Goal: Answer question/provide support: Share knowledge or assist other users

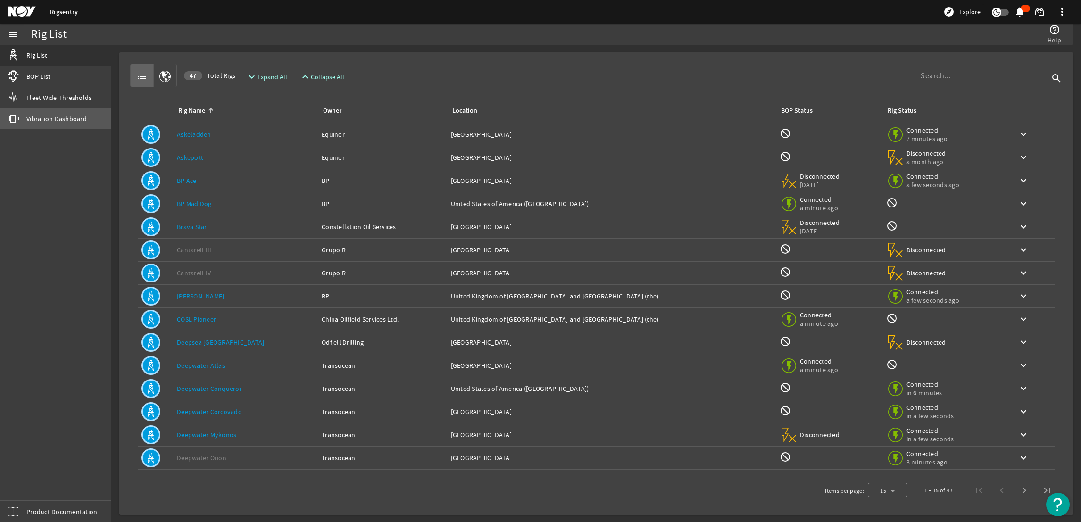
click at [44, 123] on span "Vibration Dashboard" at bounding box center [56, 118] width 60 height 9
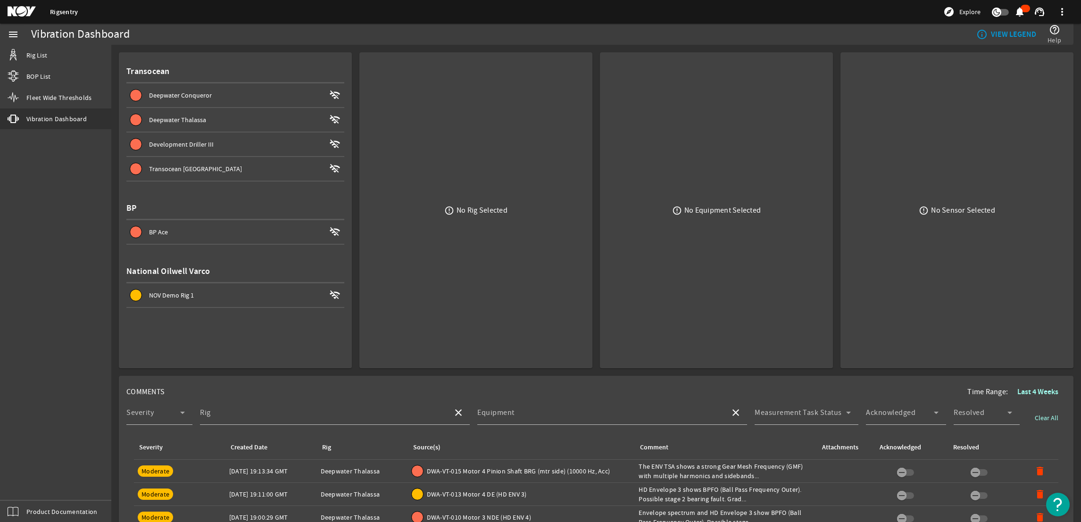
click at [187, 125] on span at bounding box center [235, 119] width 218 height 23
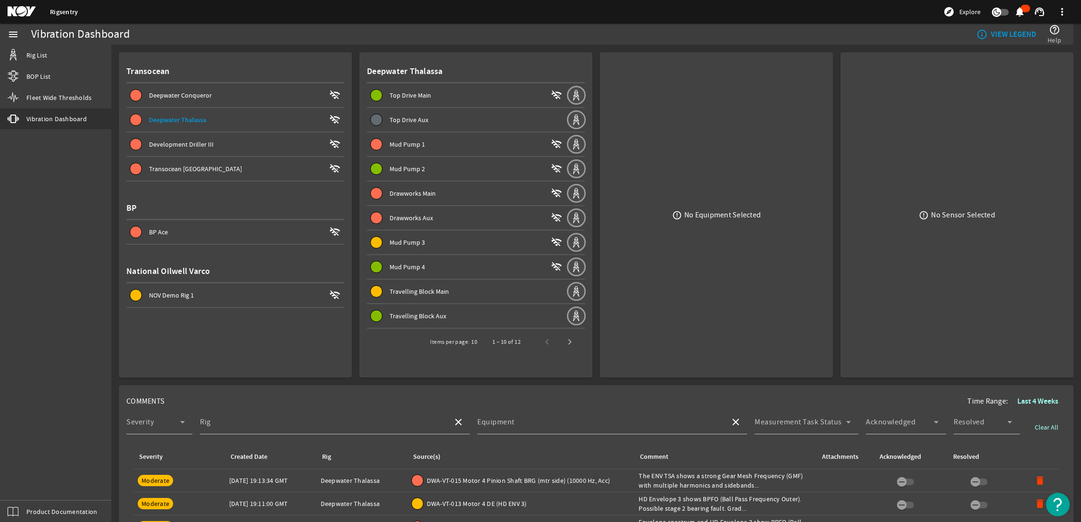
click at [437, 145] on div "Mud Pump 1" at bounding box center [467, 144] width 157 height 9
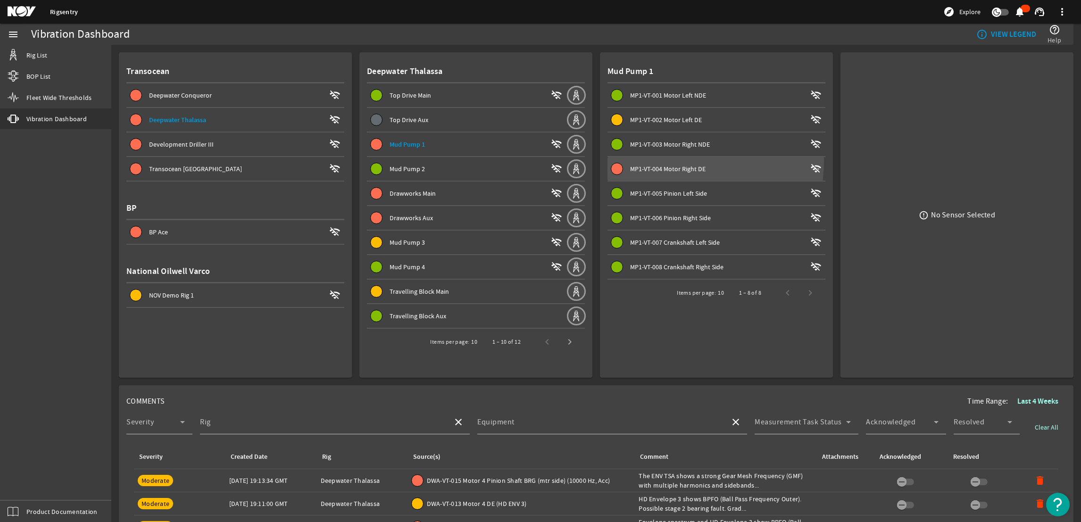
click at [644, 159] on span at bounding box center [716, 168] width 218 height 23
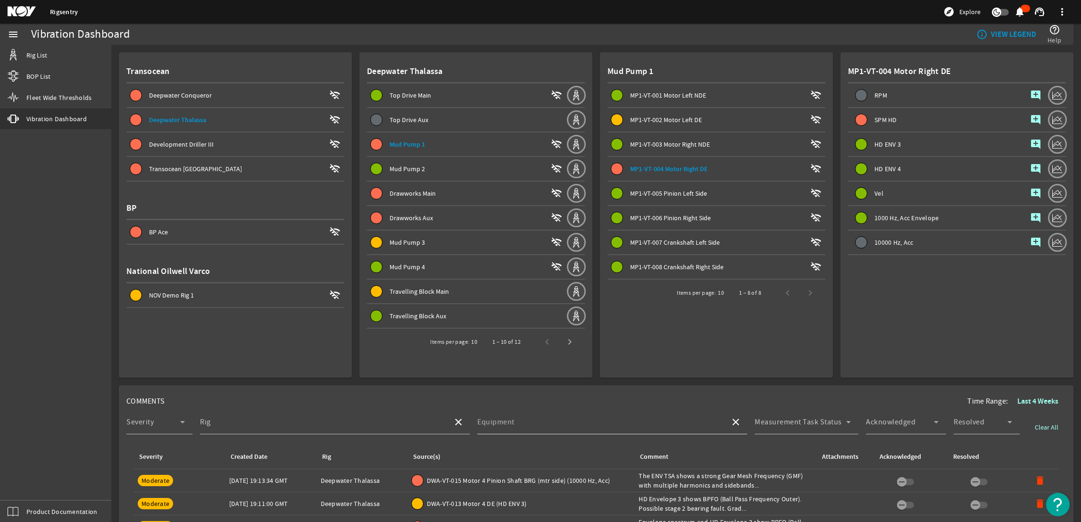
click at [683, 414] on div "Equipment" at bounding box center [599, 422] width 245 height 25
click at [667, 425] on input "Equipment" at bounding box center [599, 425] width 245 height 11
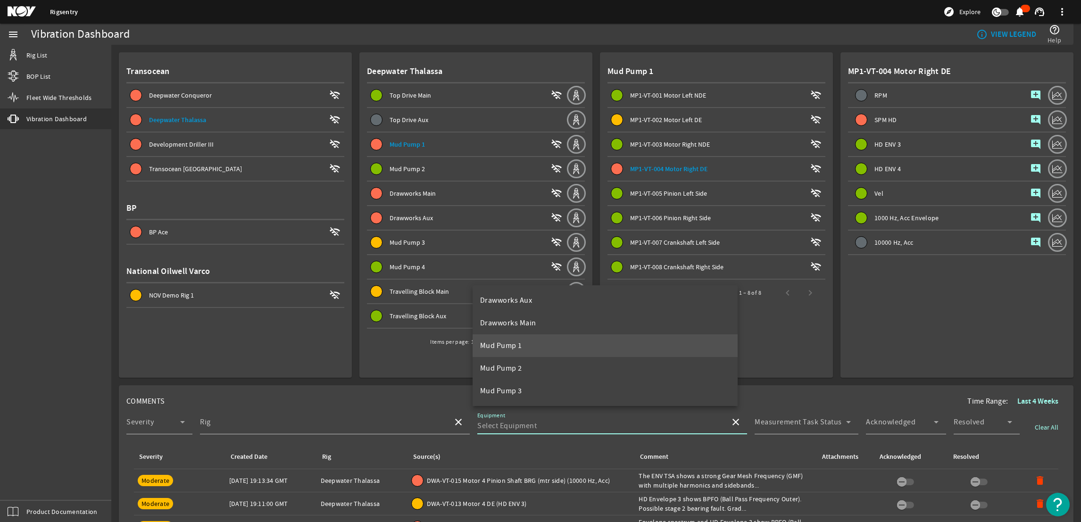
click at [569, 343] on mat-option "Mud Pump 1" at bounding box center [604, 345] width 265 height 23
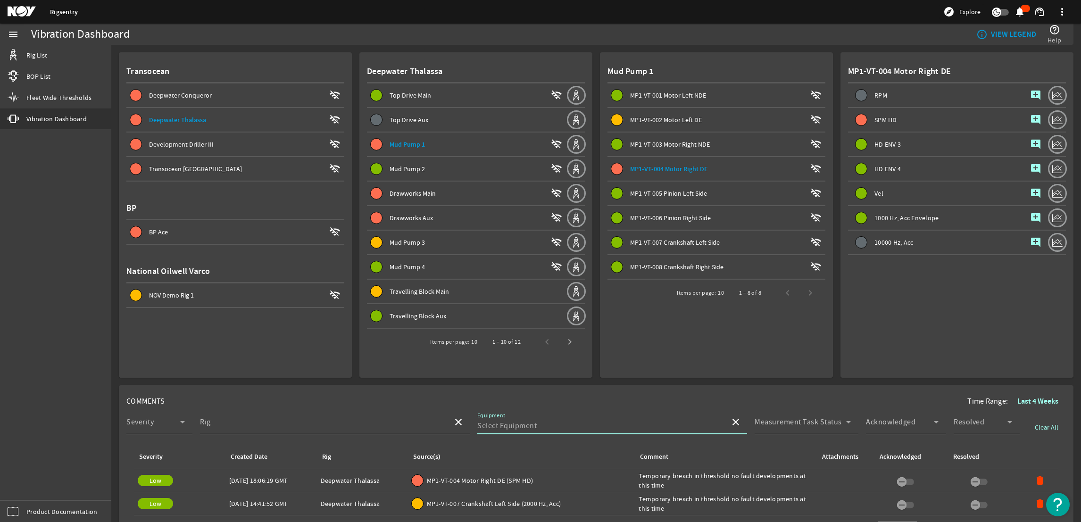
type input "Mud Pump 1"
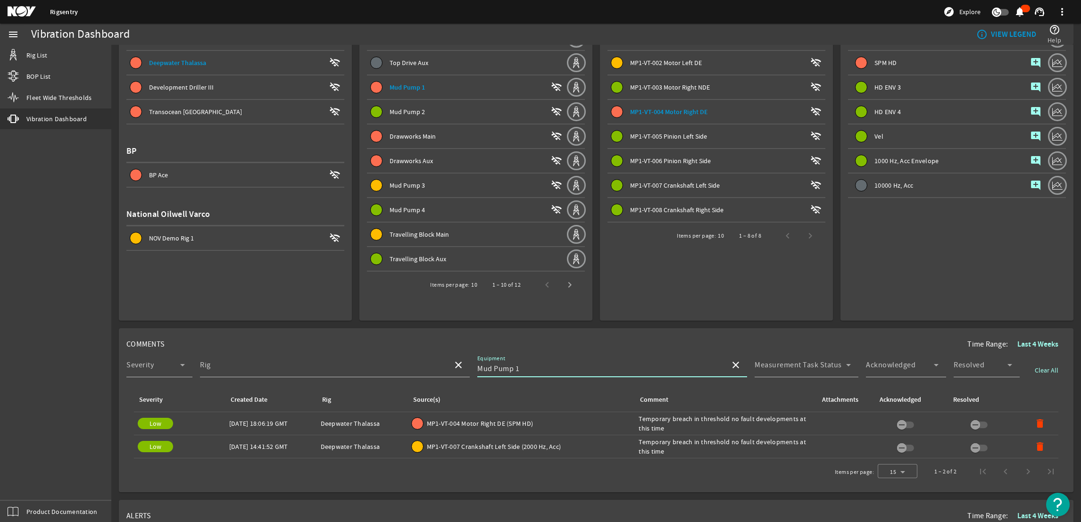
scroll to position [141, 0]
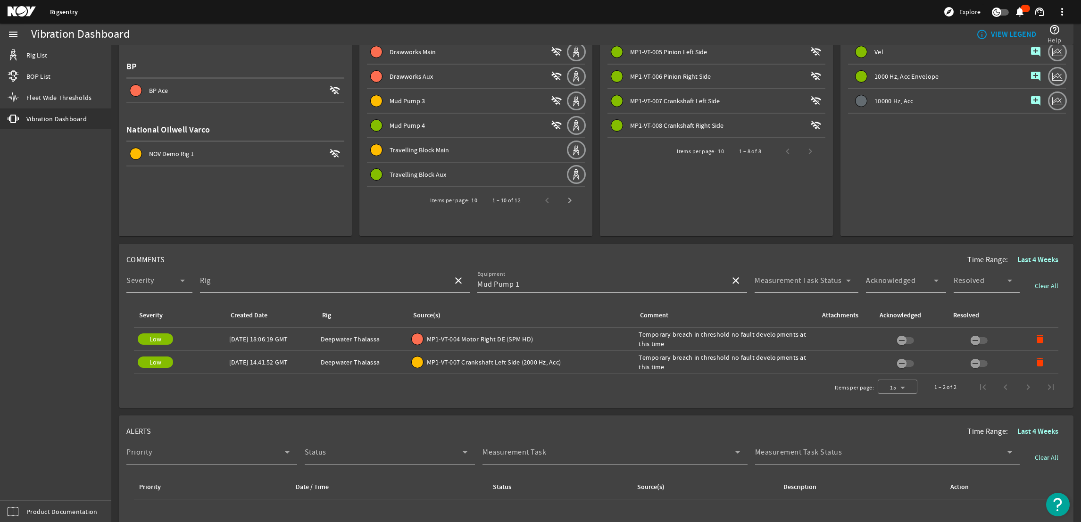
click at [667, 331] on div "Comment: Temporary breach in threshold no fault developments at this time" at bounding box center [725, 339] width 174 height 19
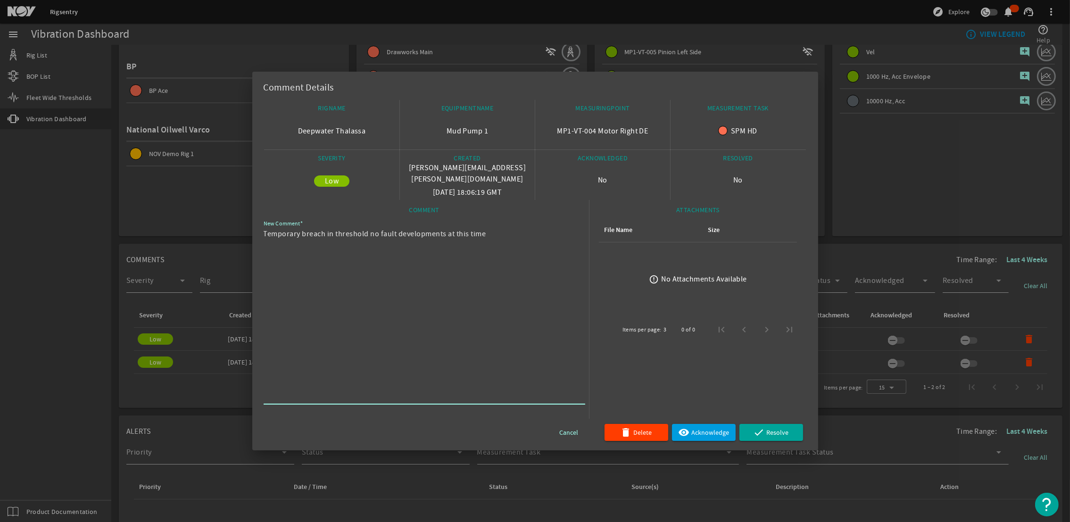
drag, startPoint x: 516, startPoint y: 237, endPoint x: 258, endPoint y: 240, distance: 257.9
click at [258, 240] on mat-dialog-content "RIGNAME Deepwater Thalassa EQUIPMENTNAME Mud Pump 1 MEASURINGPOINT MP1-VT-004 M…" at bounding box center [535, 275] width 566 height 350
drag, startPoint x: 258, startPoint y: 240, endPoint x: 324, endPoint y: 238, distance: 66.0
click at [878, 143] on div at bounding box center [535, 261] width 1070 height 522
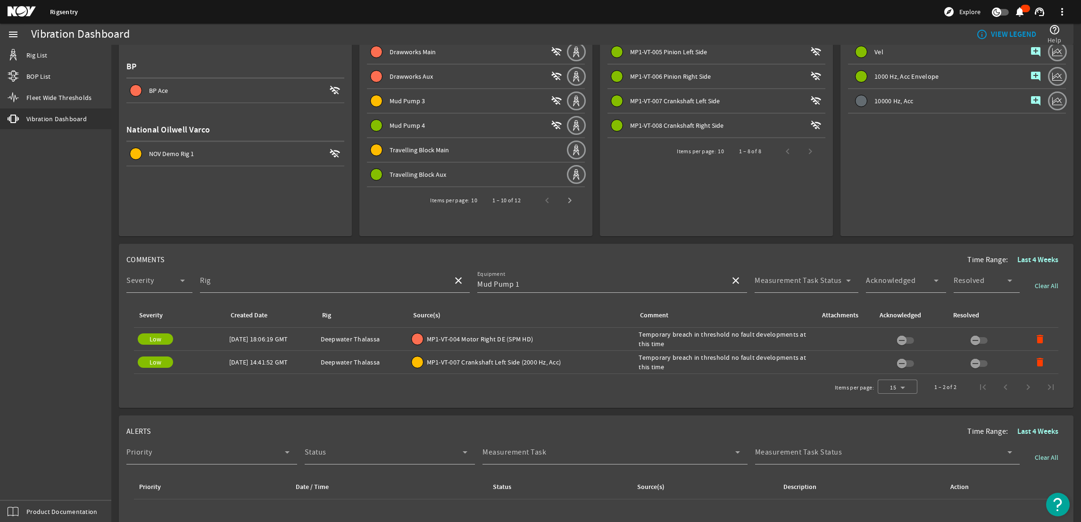
scroll to position [0, 0]
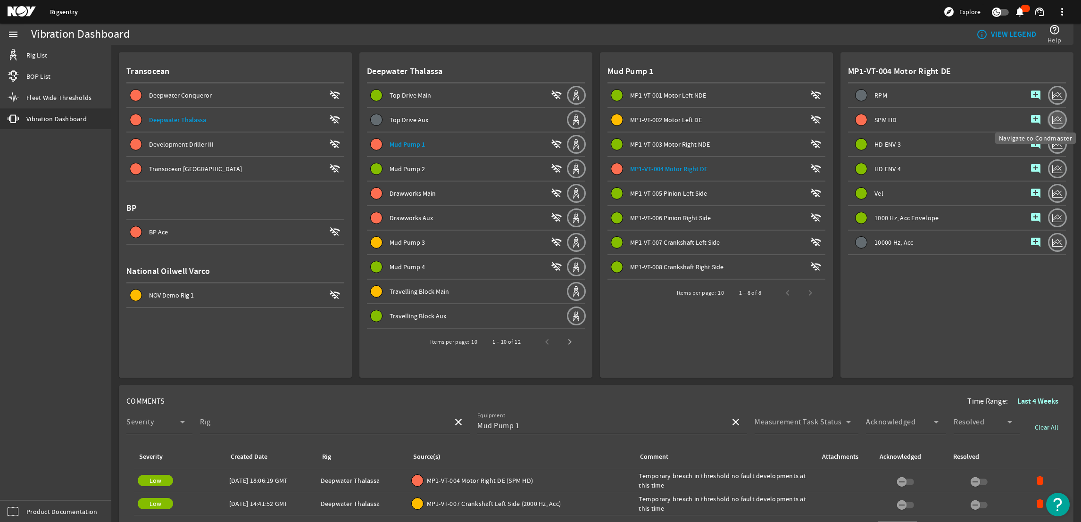
click at [1048, 117] on mat-icon at bounding box center [1057, 119] width 19 height 19
click at [1030, 116] on mat-icon "add_comment" at bounding box center [1035, 119] width 11 height 11
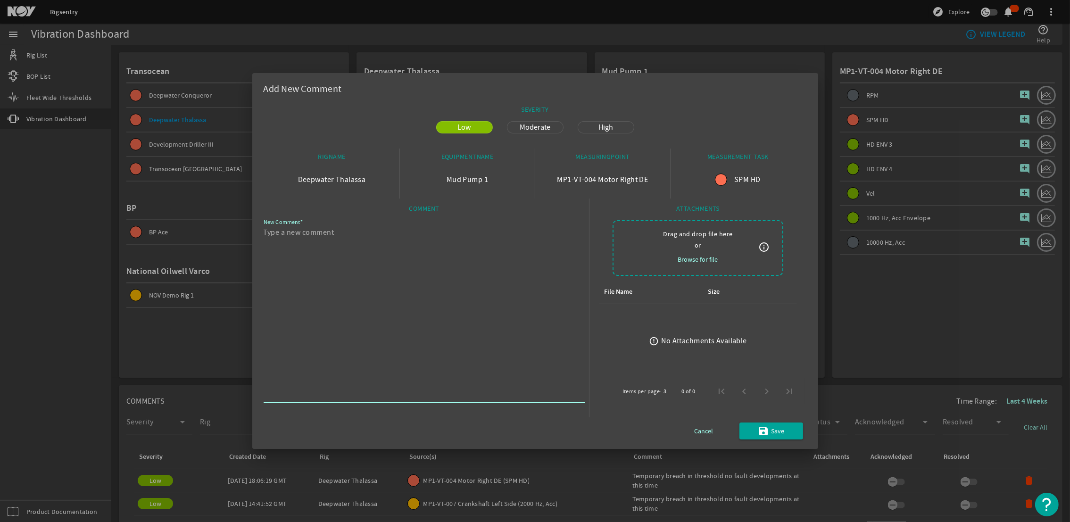
paste textarea "Temporary breach in threshold no fault developments at this time"
type textarea "Temporary breach in threshold no fault developments at this time"
click at [763, 428] on mat-icon "save" at bounding box center [763, 430] width 11 height 11
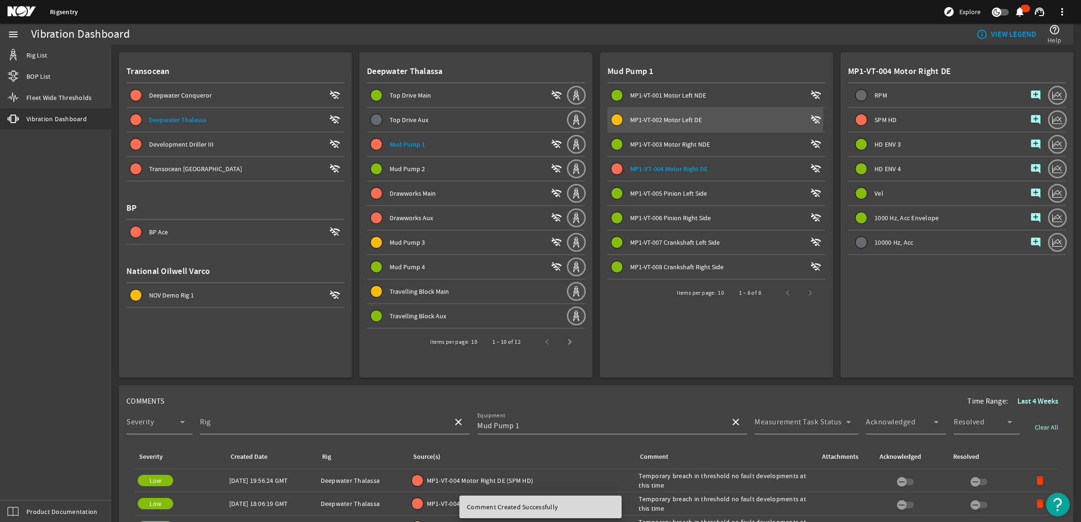
click at [674, 117] on span "MP1-VT-002 Motor Left DE" at bounding box center [666, 120] width 72 height 8
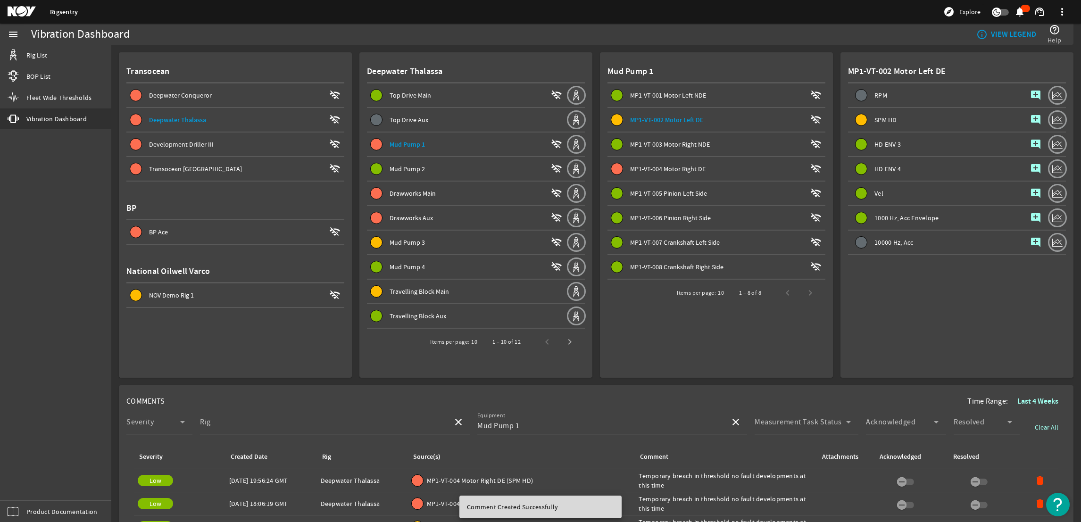
click at [1030, 116] on mat-icon "add_comment" at bounding box center [1035, 119] width 11 height 11
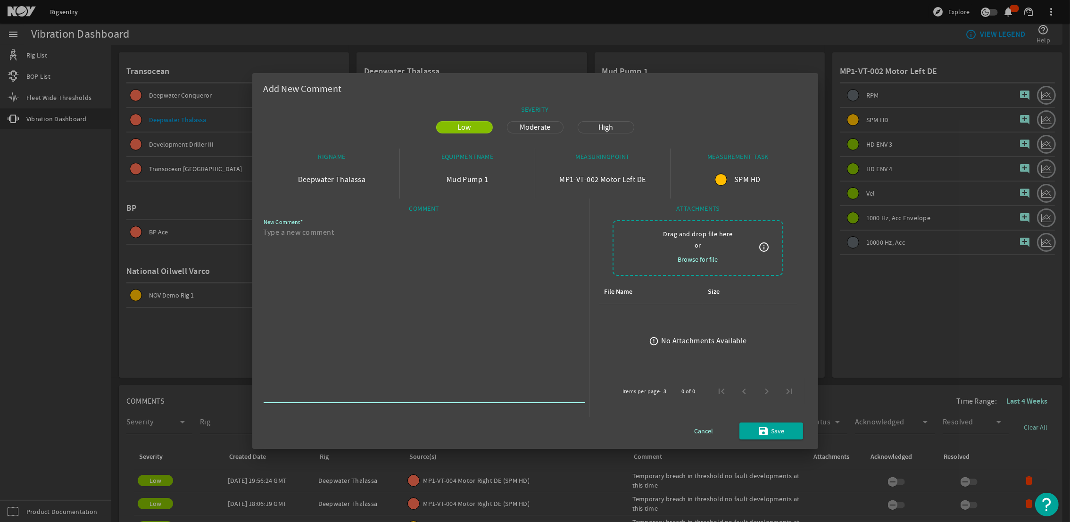
paste textarea "Temporary breach in threshold no fault developments at this time"
type textarea "Temporary breach in threshold no fault developments at this time"
click at [760, 422] on span "submit" at bounding box center [771, 431] width 64 height 23
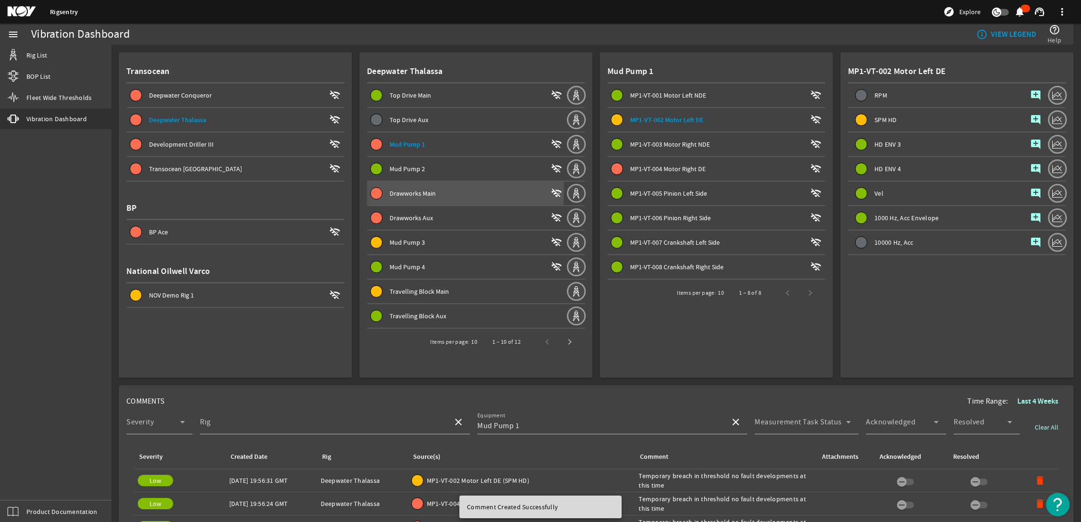
click at [399, 189] on span "Drawworks Main" at bounding box center [412, 193] width 46 height 8
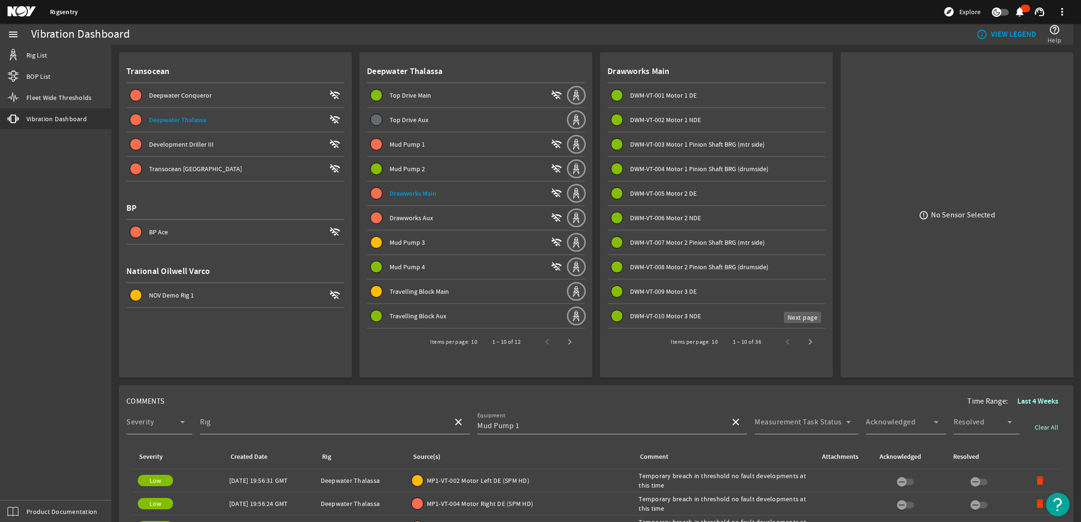
click at [804, 338] on span "Next page" at bounding box center [810, 342] width 23 height 23
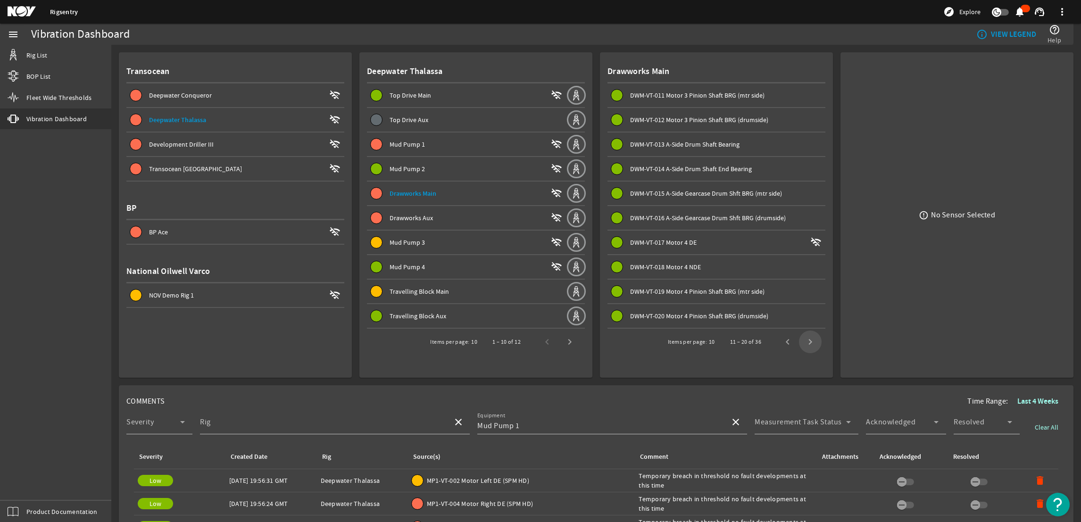
click at [804, 338] on span "Next page" at bounding box center [810, 342] width 23 height 23
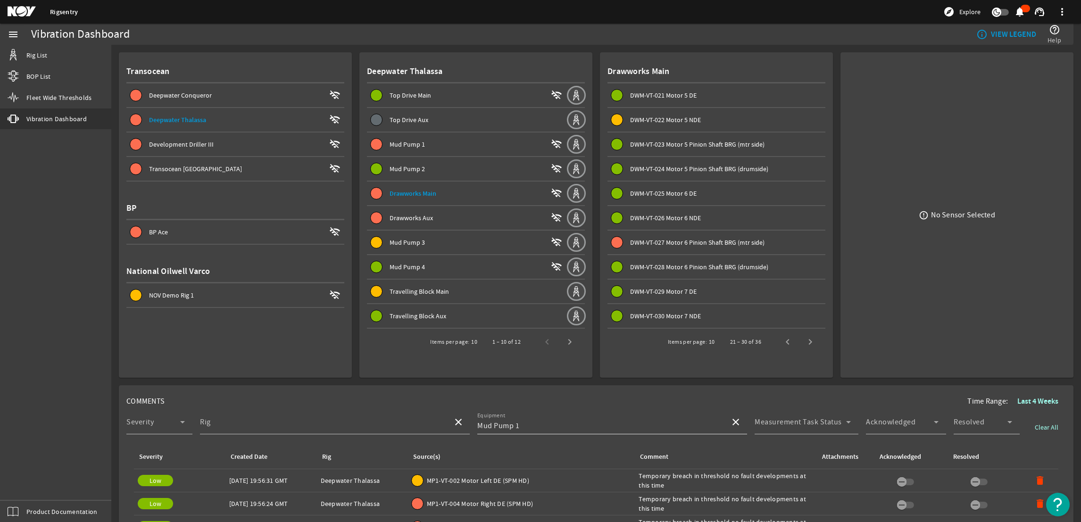
click at [631, 415] on div "Equipment Mud Pump 1" at bounding box center [599, 422] width 245 height 25
click at [730, 420] on mat-icon "close" at bounding box center [735, 421] width 11 height 11
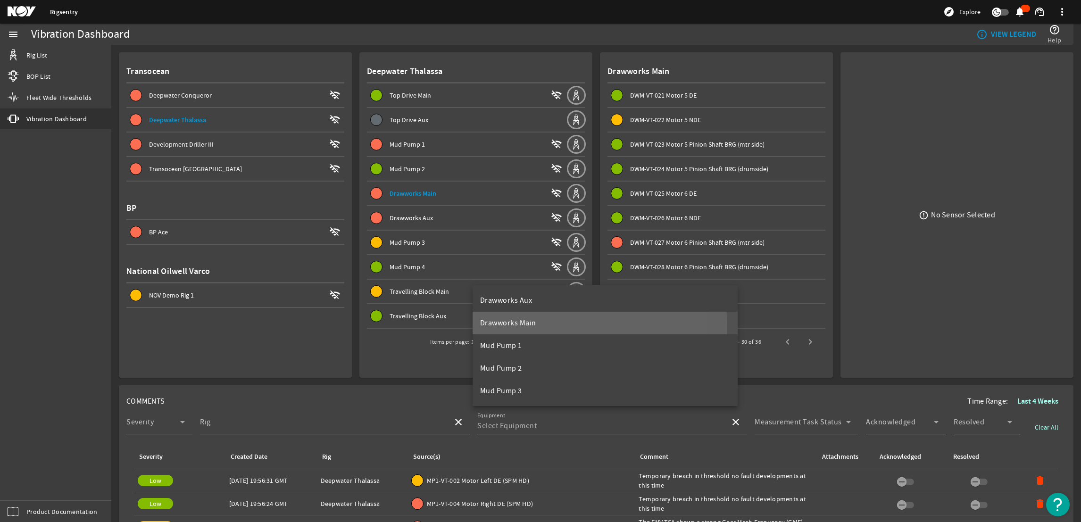
click at [537, 327] on mat-option "Drawworks Main" at bounding box center [604, 323] width 265 height 23
type input "Drawworks Main"
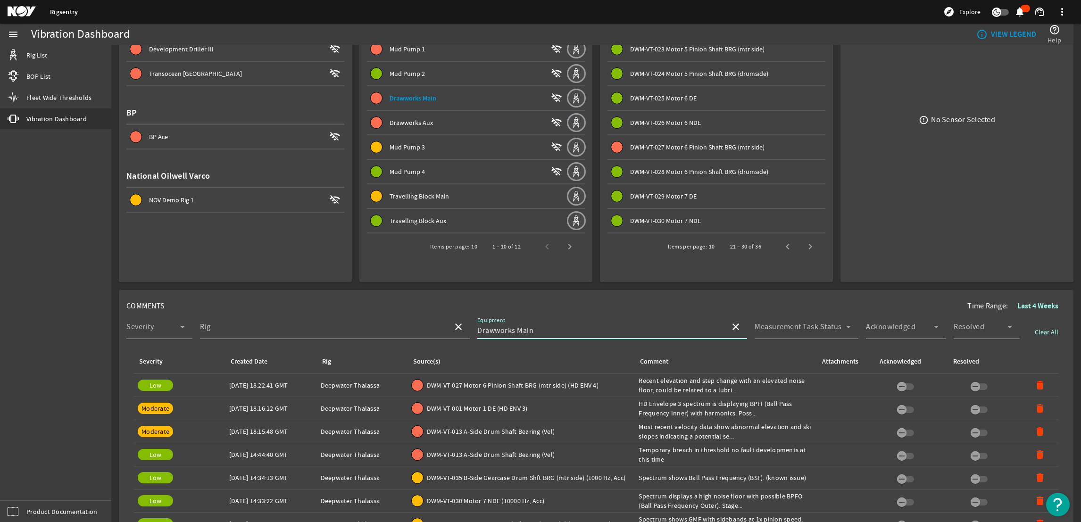
scroll to position [71, 0]
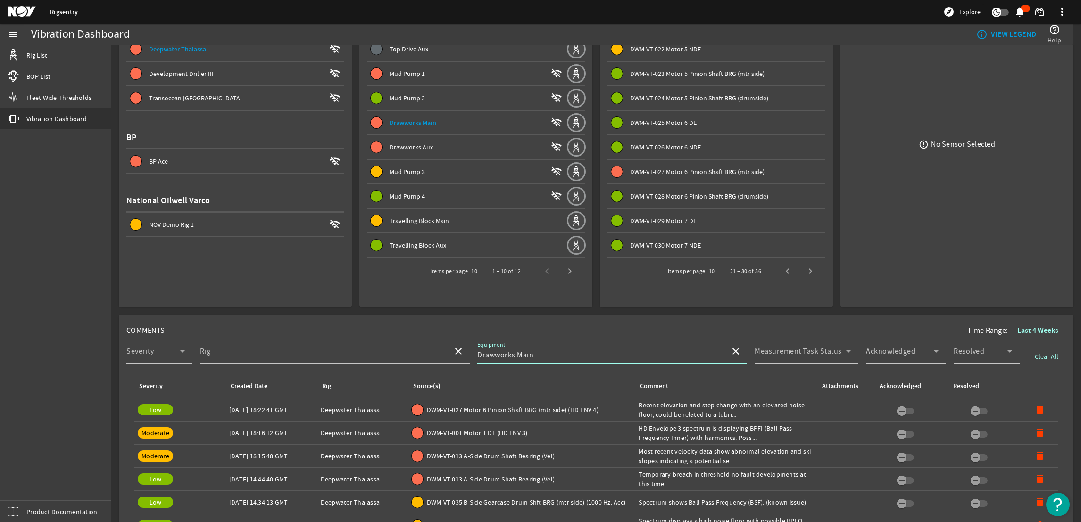
click at [647, 174] on div "DWM-VT-027 Motor 6 Pinion Shaft BRG (mtr side)" at bounding box center [727, 171] width 195 height 9
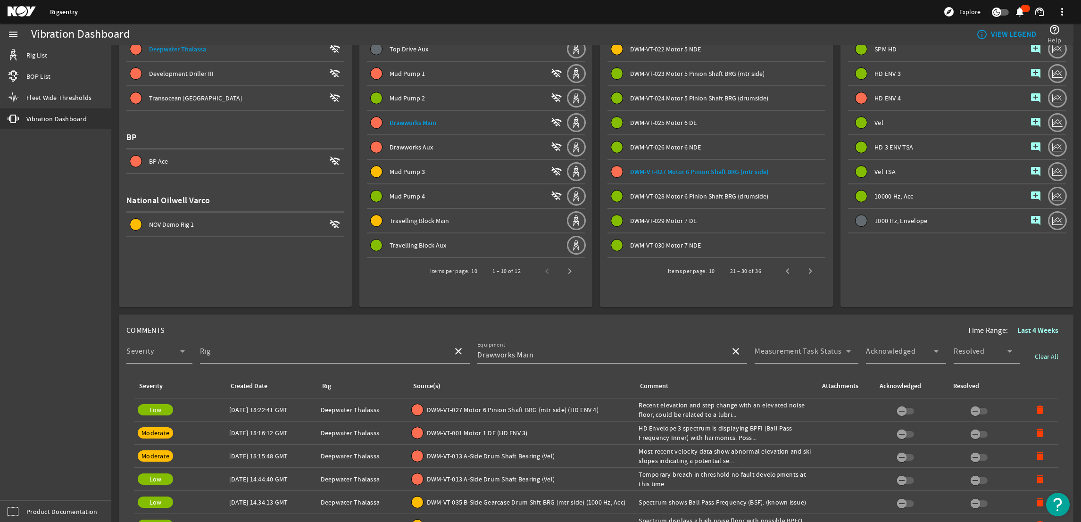
click at [1030, 93] on mat-icon "add_comment" at bounding box center [1035, 97] width 11 height 11
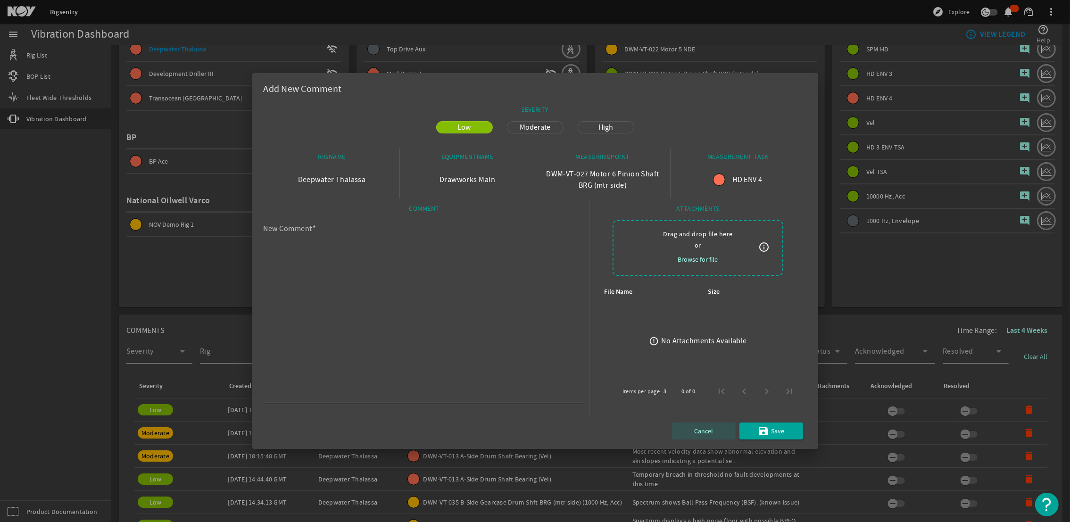
click at [704, 425] on button "Cancel" at bounding box center [704, 430] width 64 height 17
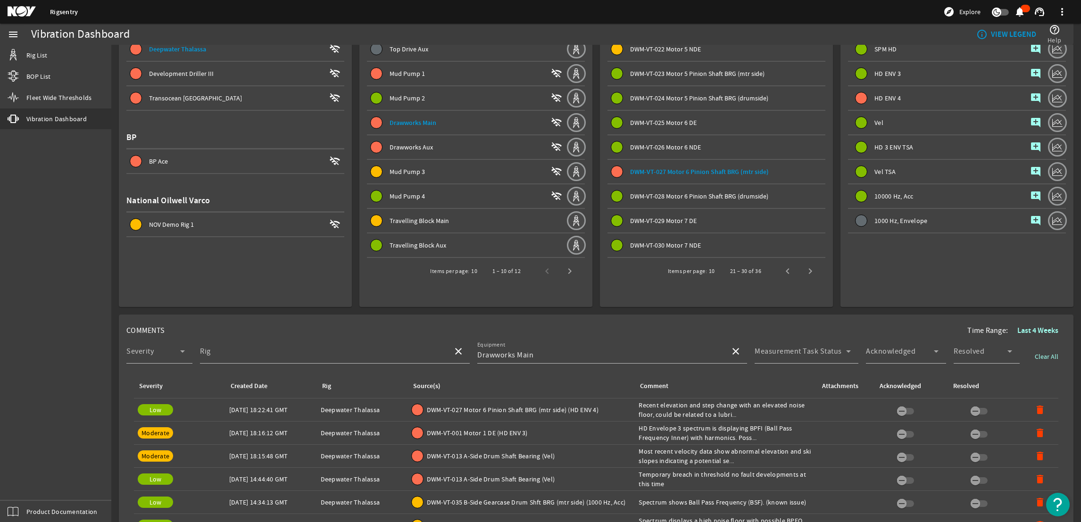
click at [487, 405] on span "DWM-VT-027 Motor 6 Pinion Shaft BRG (mtr side) (HD ENV 4)" at bounding box center [513, 409] width 172 height 9
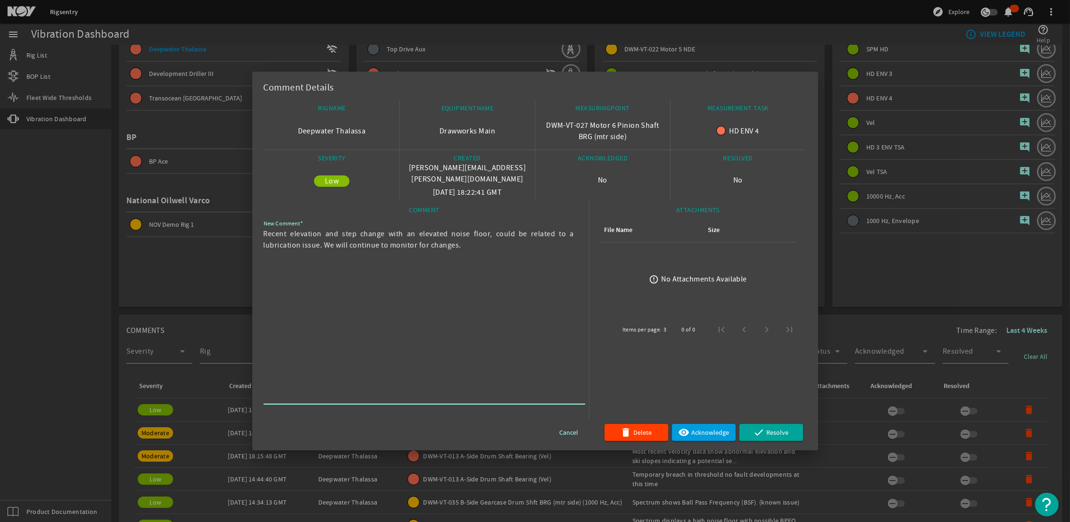
drag, startPoint x: 416, startPoint y: 259, endPoint x: 261, endPoint y: 233, distance: 157.4
click at [261, 233] on mat-dialog-content "RIGNAME Deepwater Thalassa EQUIPMENTNAME Drawworks Main MEASURINGPOINT DWM-VT-0…" at bounding box center [535, 275] width 566 height 350
drag, startPoint x: 261, startPoint y: 233, endPoint x: 386, endPoint y: 324, distance: 154.5
click at [386, 324] on textarea "Recent elevation and step change with an elevated noise floor, could be related…" at bounding box center [421, 315] width 314 height 174
click at [885, 168] on div at bounding box center [535, 261] width 1070 height 522
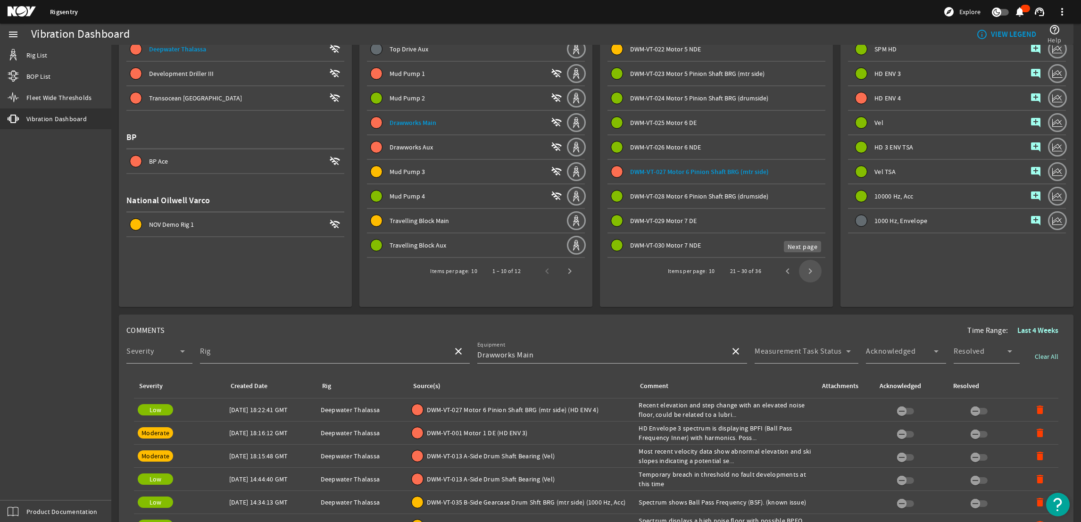
click at [803, 261] on span "Next page" at bounding box center [810, 271] width 23 height 23
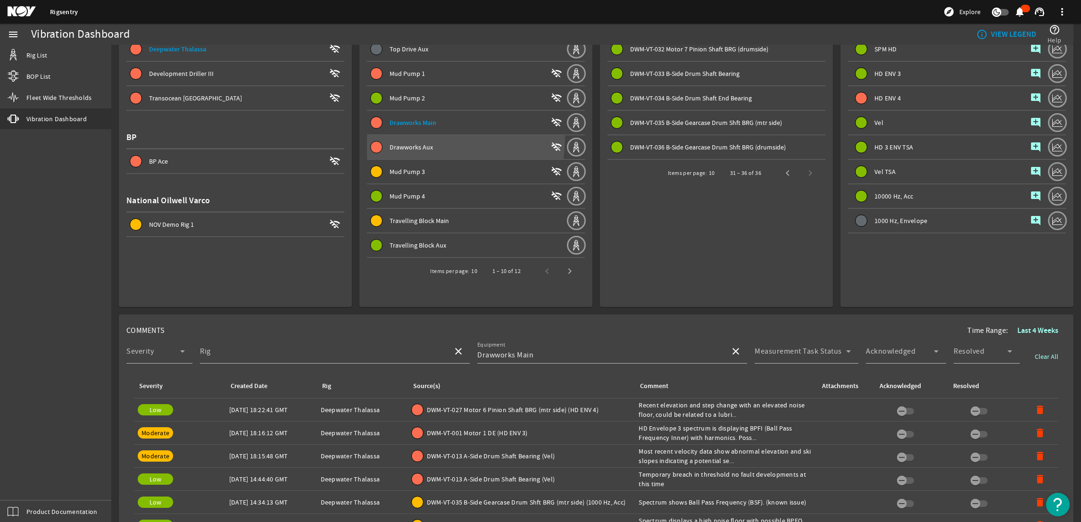
click at [424, 136] on span at bounding box center [466, 147] width 199 height 23
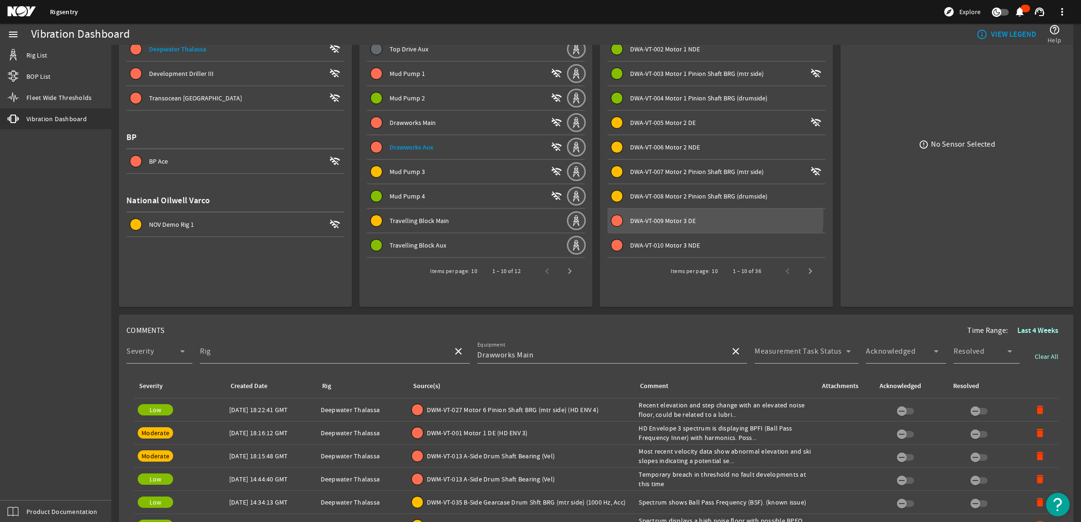
click at [684, 216] on span "DWA-VT-009 Motor 3 DE" at bounding box center [663, 220] width 66 height 8
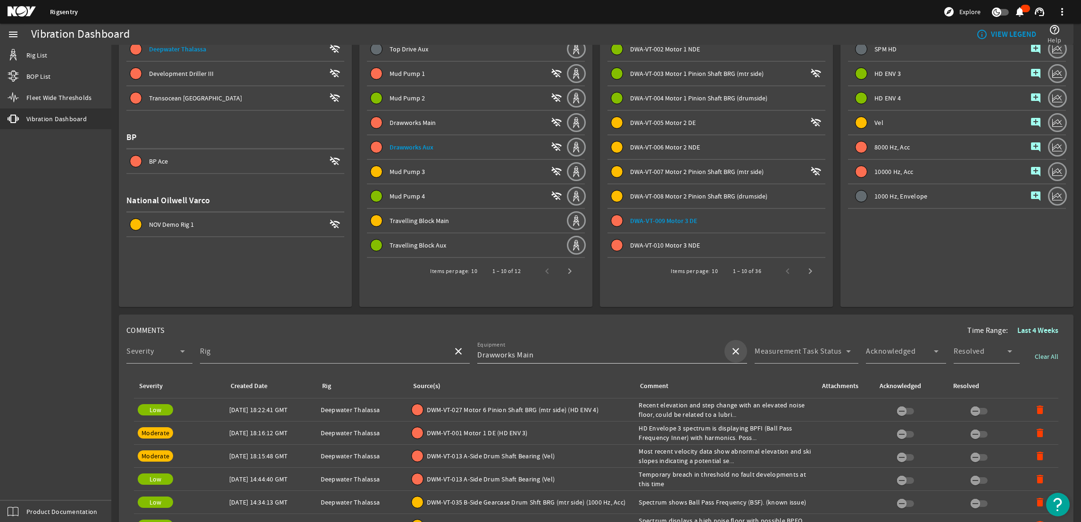
click at [730, 348] on mat-icon "close" at bounding box center [735, 351] width 11 height 11
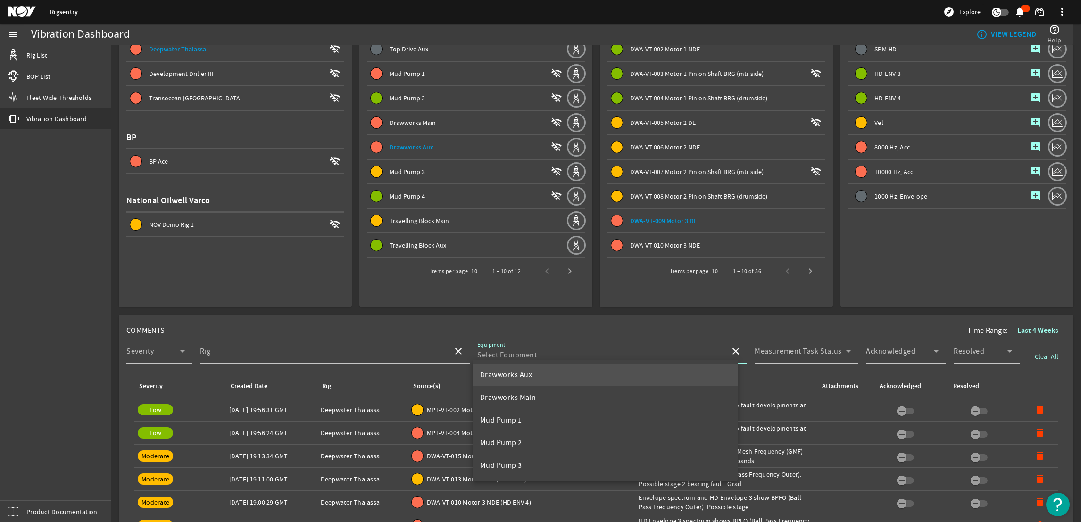
click at [610, 369] on mat-option "Drawworks Aux" at bounding box center [604, 375] width 265 height 23
type input "Drawworks Aux"
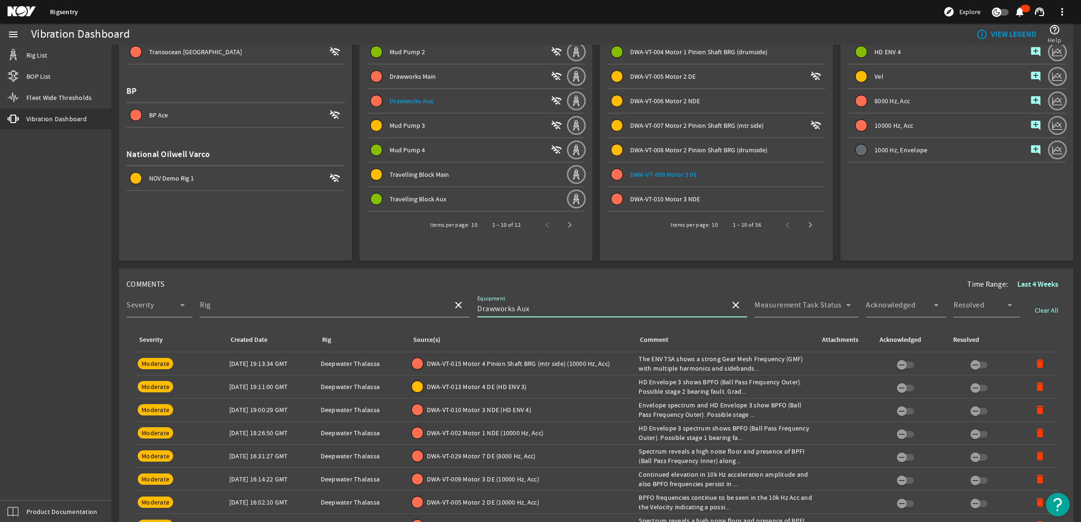
scroll to position [141, 0]
